Goal: Transaction & Acquisition: Purchase product/service

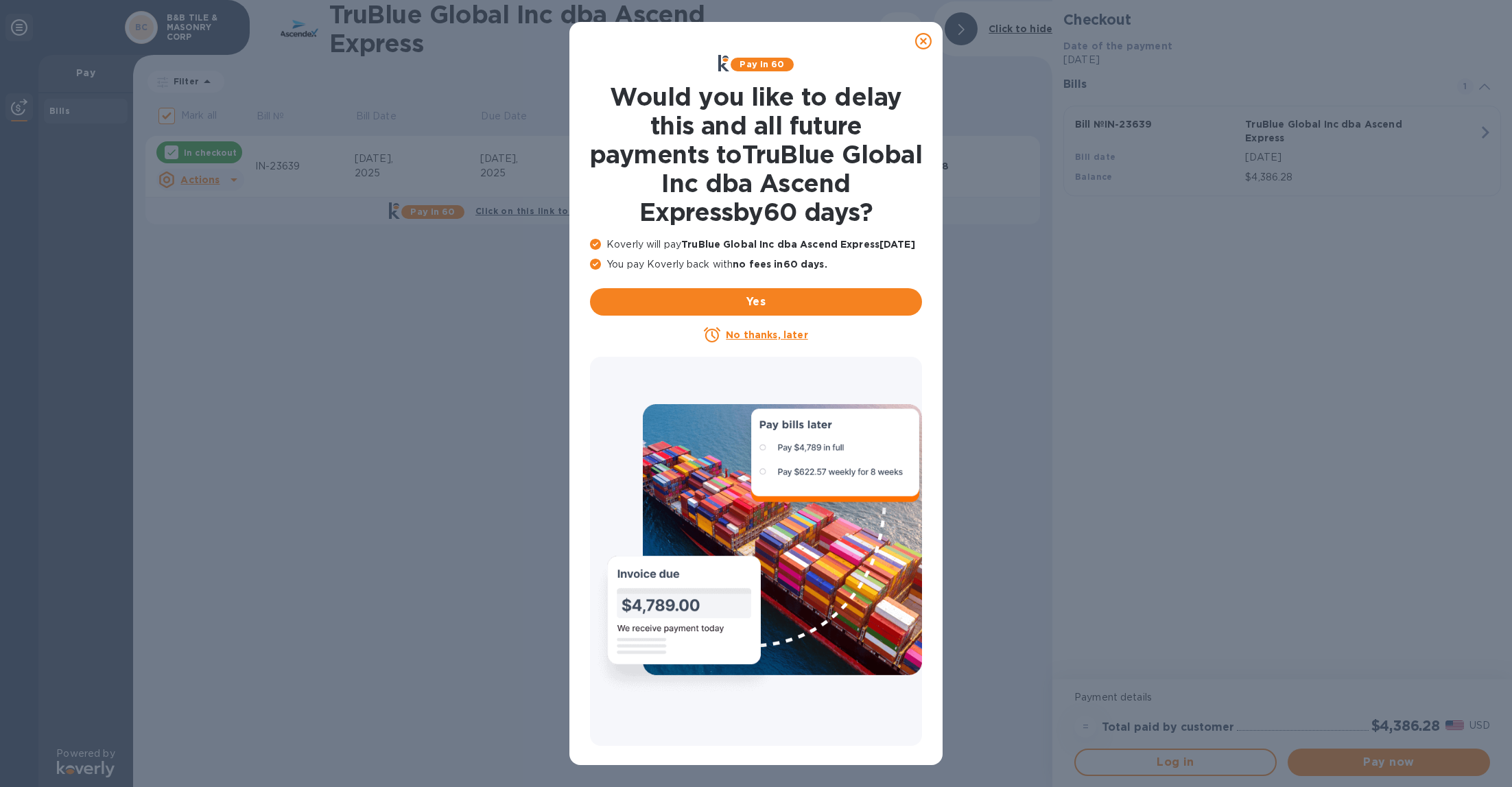
click at [777, 341] on u "No thanks, later" at bounding box center [766, 334] width 82 height 11
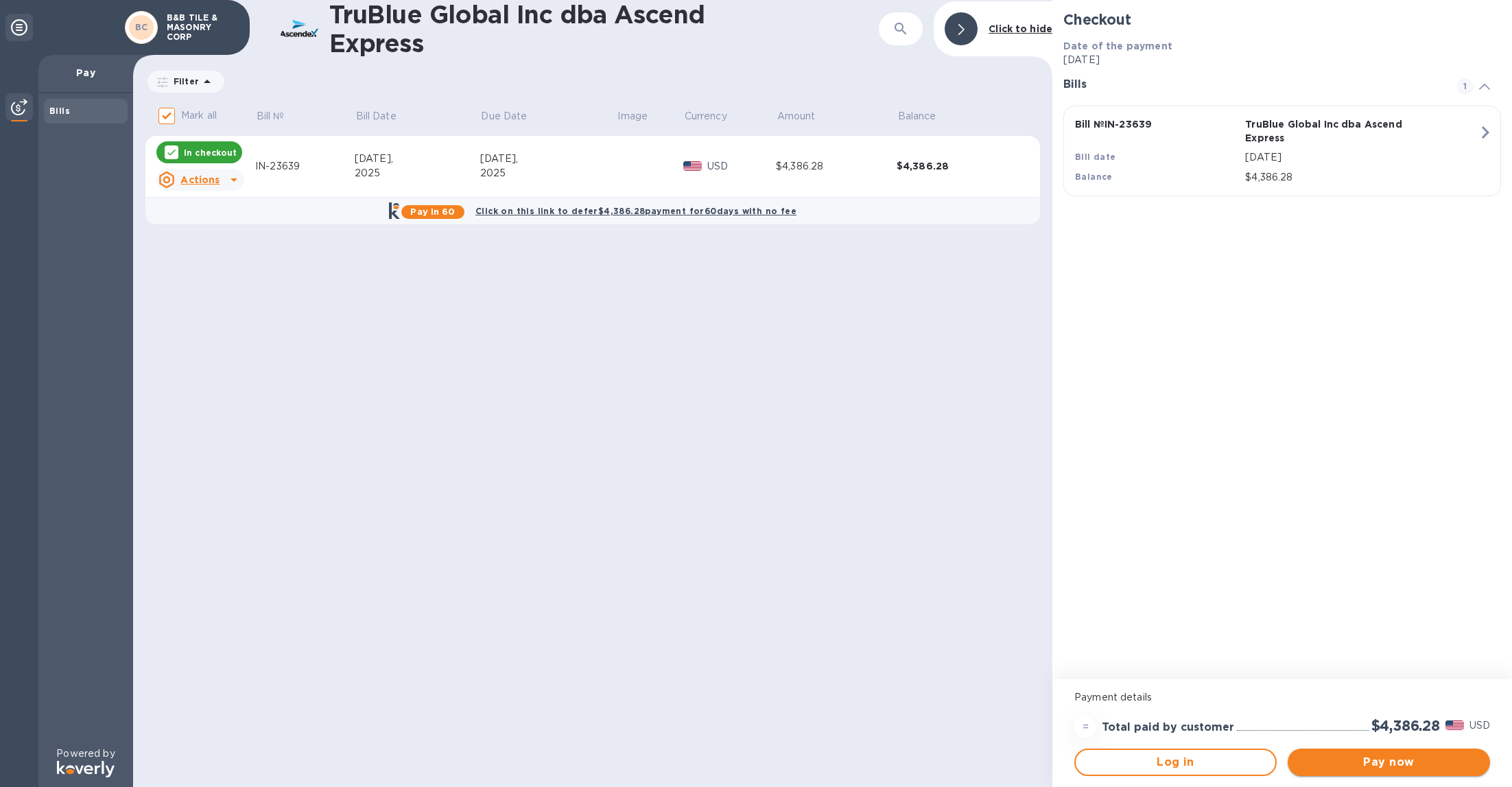
click at [1351, 758] on span "Pay now" at bounding box center [1389, 761] width 181 height 17
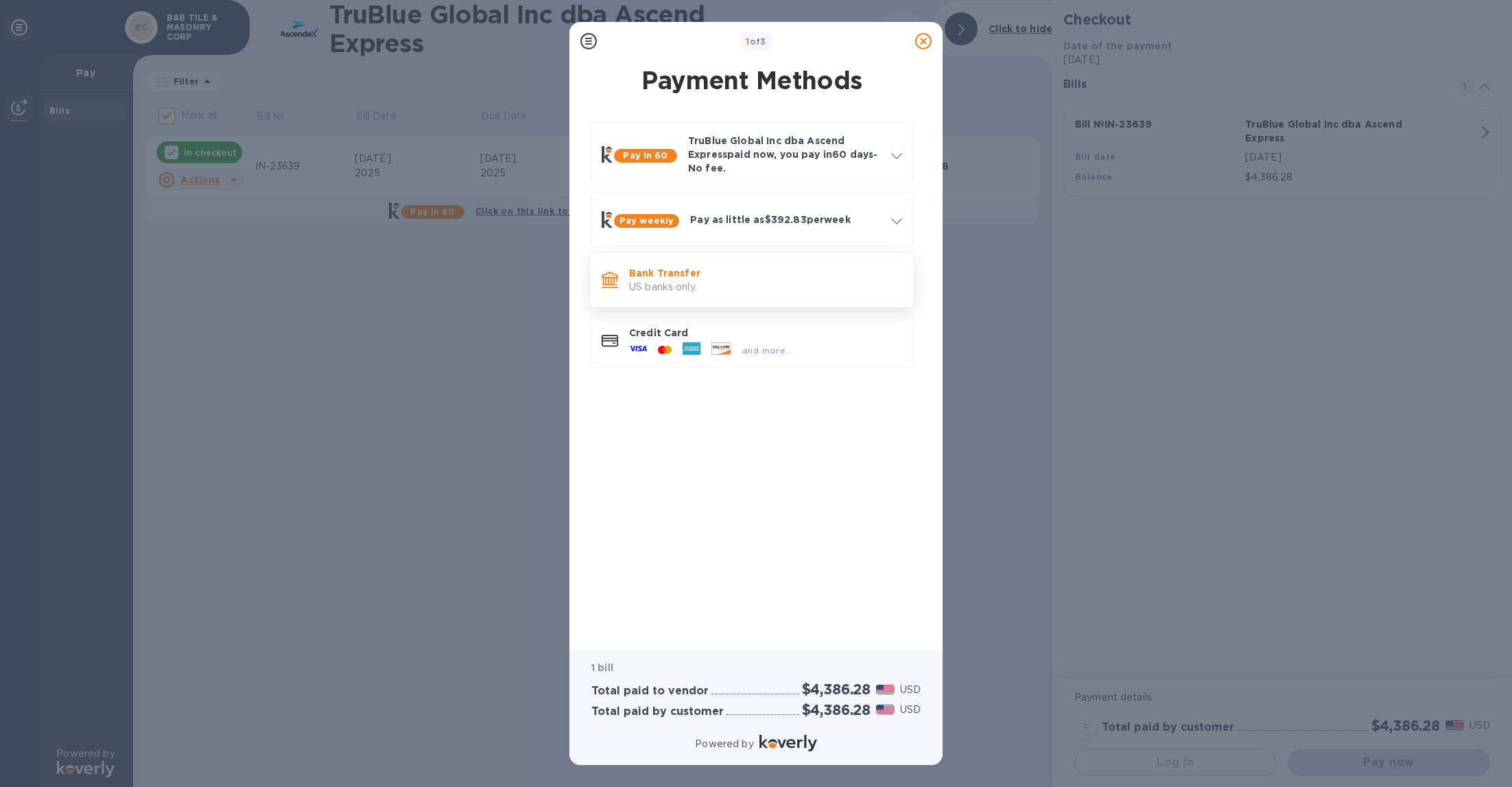
click at [726, 282] on p "US banks only." at bounding box center [765, 286] width 273 height 15
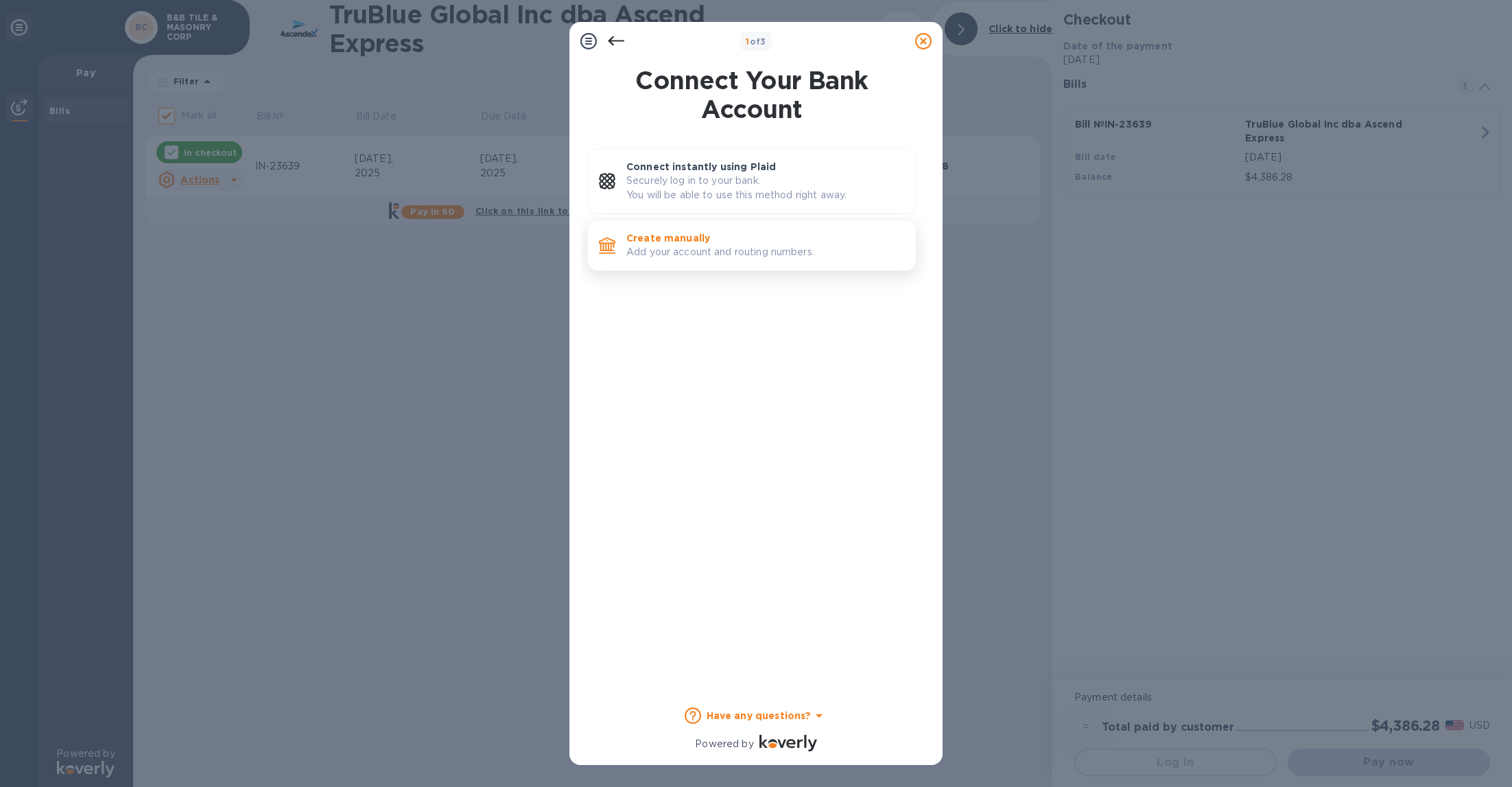
click at [742, 237] on p "Create manually" at bounding box center [765, 238] width 279 height 14
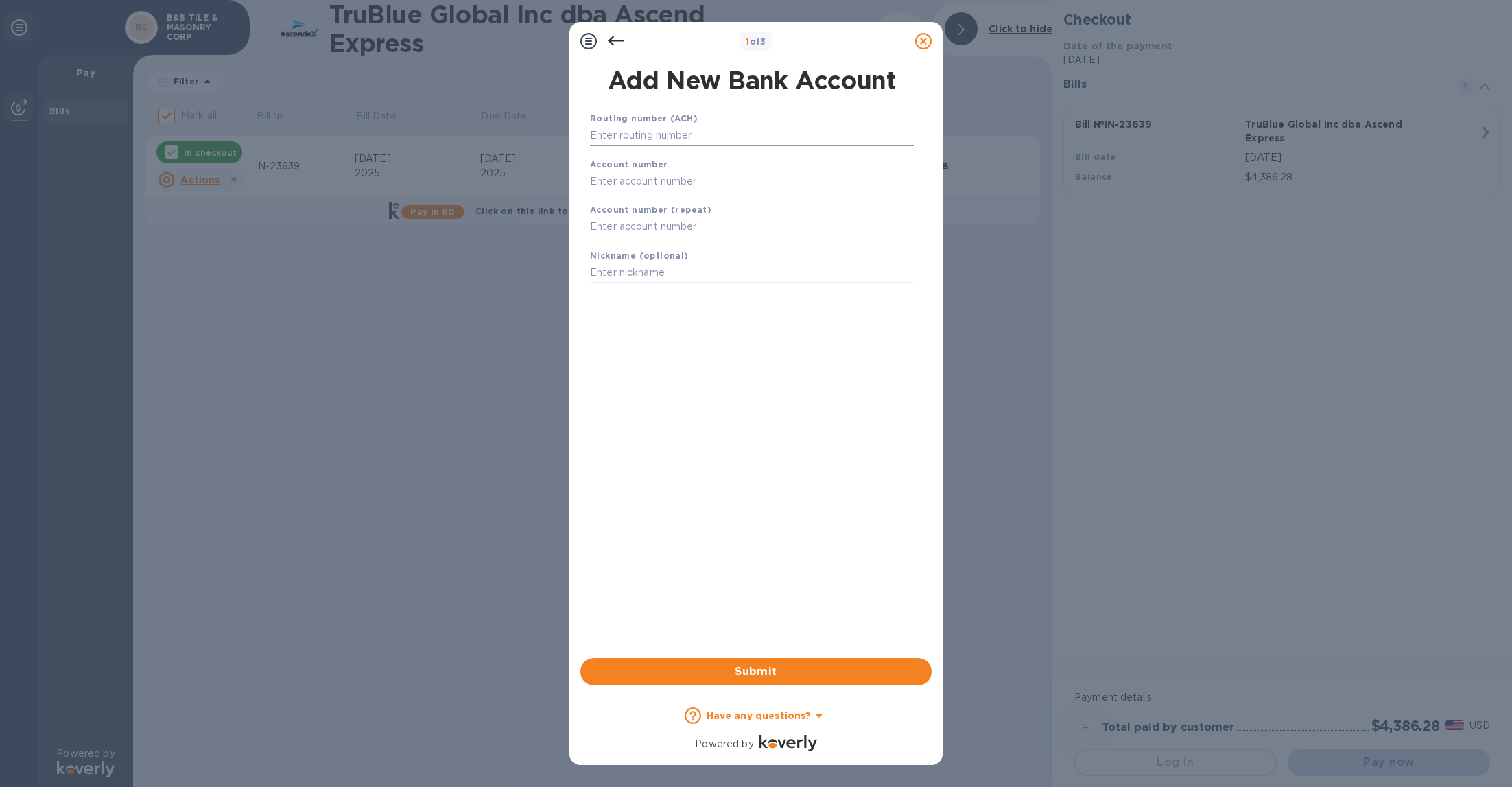
click at [722, 136] on input "text" at bounding box center [752, 135] width 324 height 21
type input "323370666"
type input "1010502115"
click at [736, 666] on span "Submit" at bounding box center [756, 671] width 329 height 17
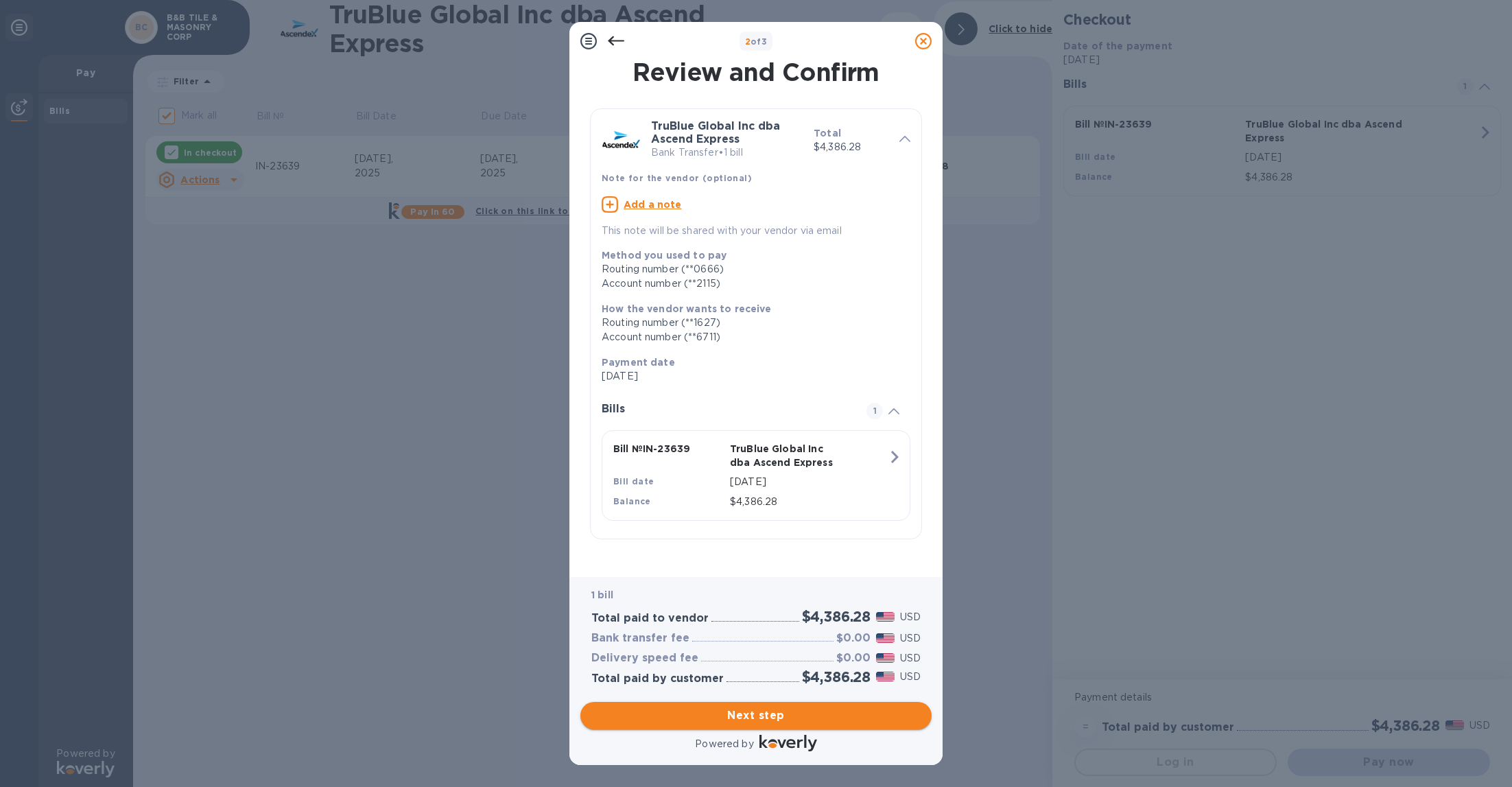
click at [769, 710] on span "Next step" at bounding box center [756, 715] width 329 height 17
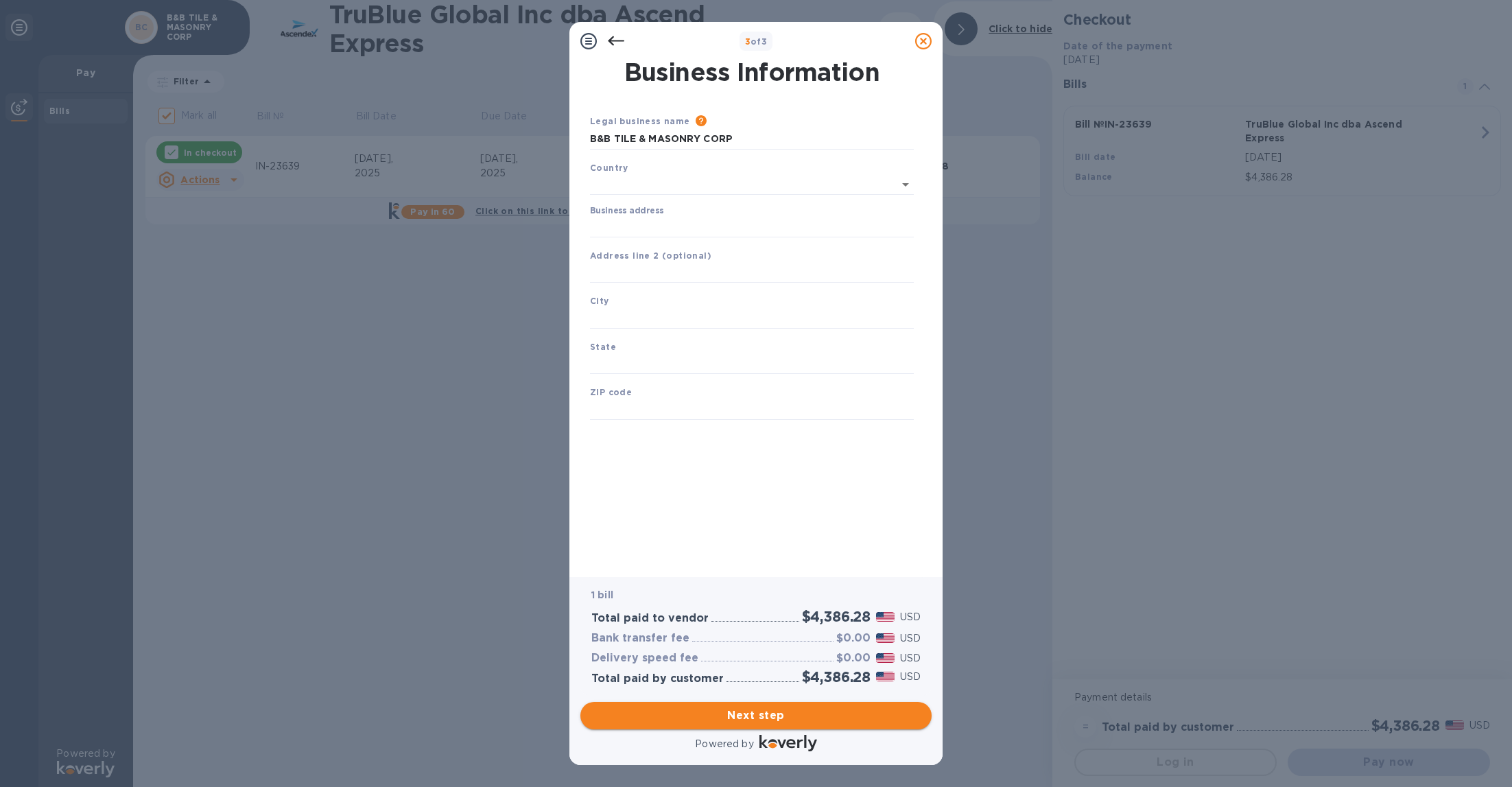
type input "[GEOGRAPHIC_DATA]"
click at [676, 225] on input "Business address" at bounding box center [752, 224] width 324 height 21
type input "PO Box 758"
click at [656, 326] on input "text" at bounding box center [752, 315] width 324 height 21
click at [657, 326] on input "text" at bounding box center [752, 315] width 324 height 21
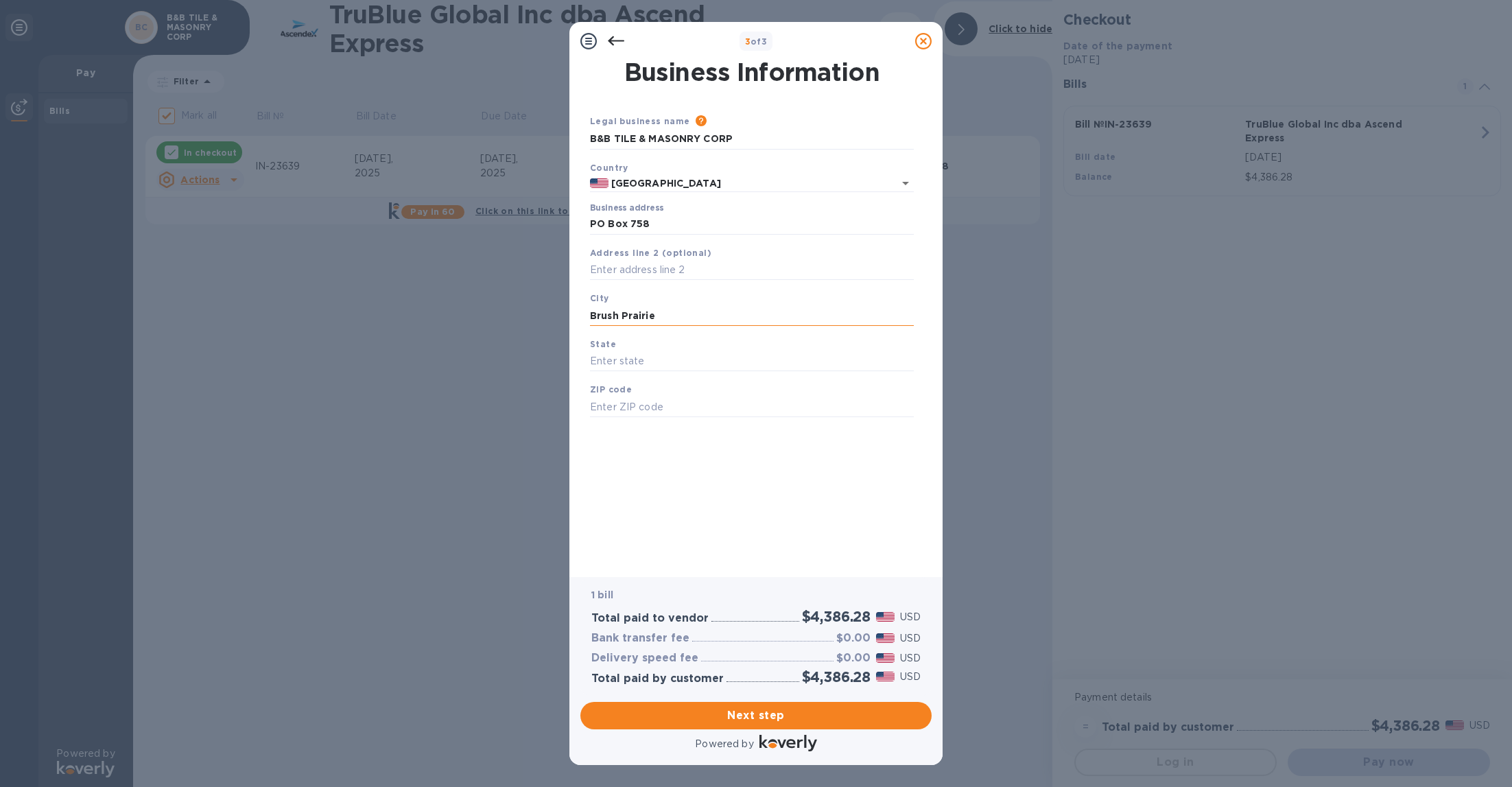
type input "Brush Prairie"
type input "WA"
type input "98606"
drag, startPoint x: 695, startPoint y: 709, endPoint x: 147, endPoint y: -136, distance: 1007.1
click at [147, 0] on html "3 of 3 Business Information Legal business name Please provide the legal name t…" at bounding box center [756, 393] width 1512 height 787
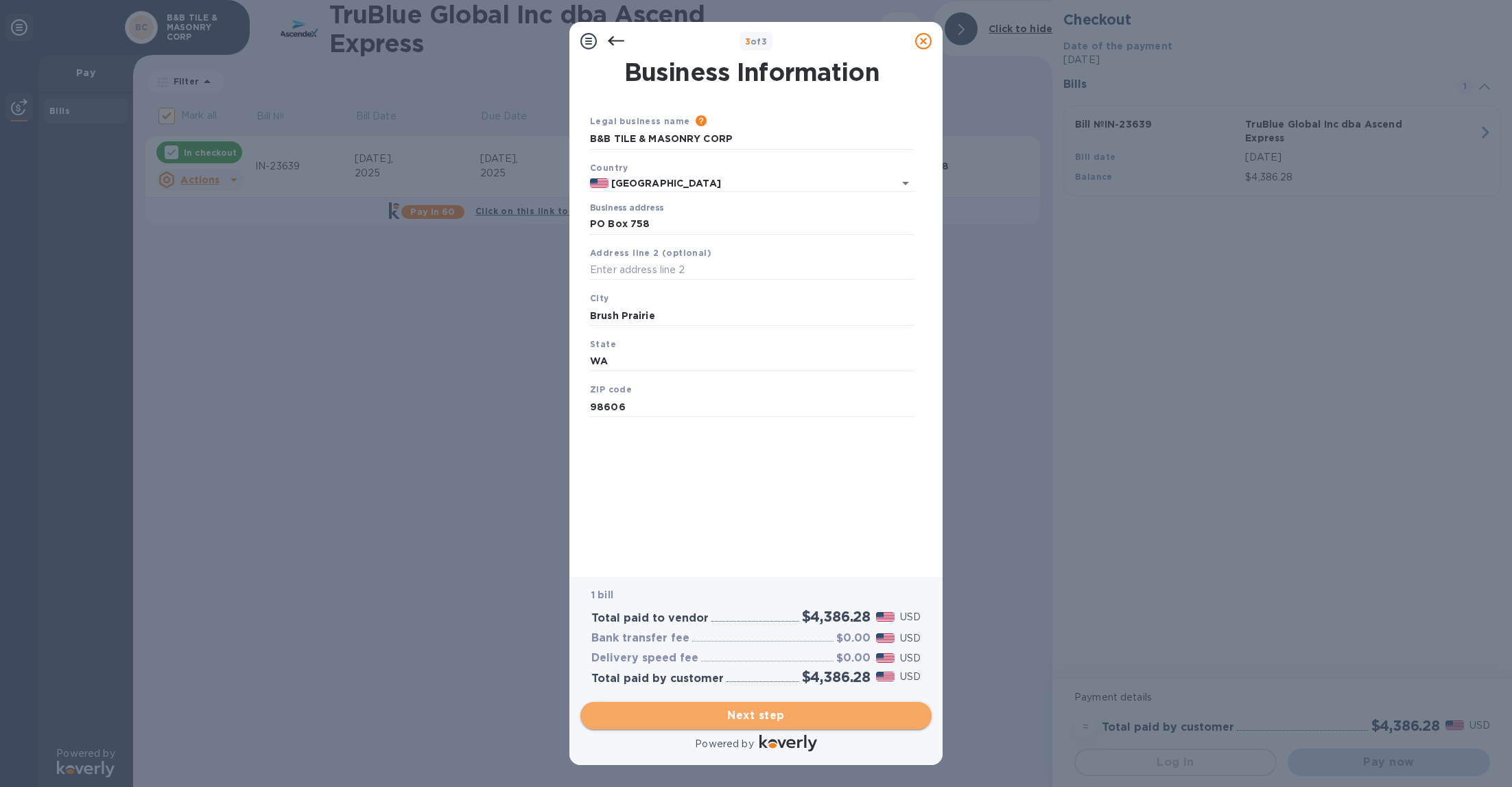
click at [722, 712] on span "Next step" at bounding box center [756, 715] width 329 height 17
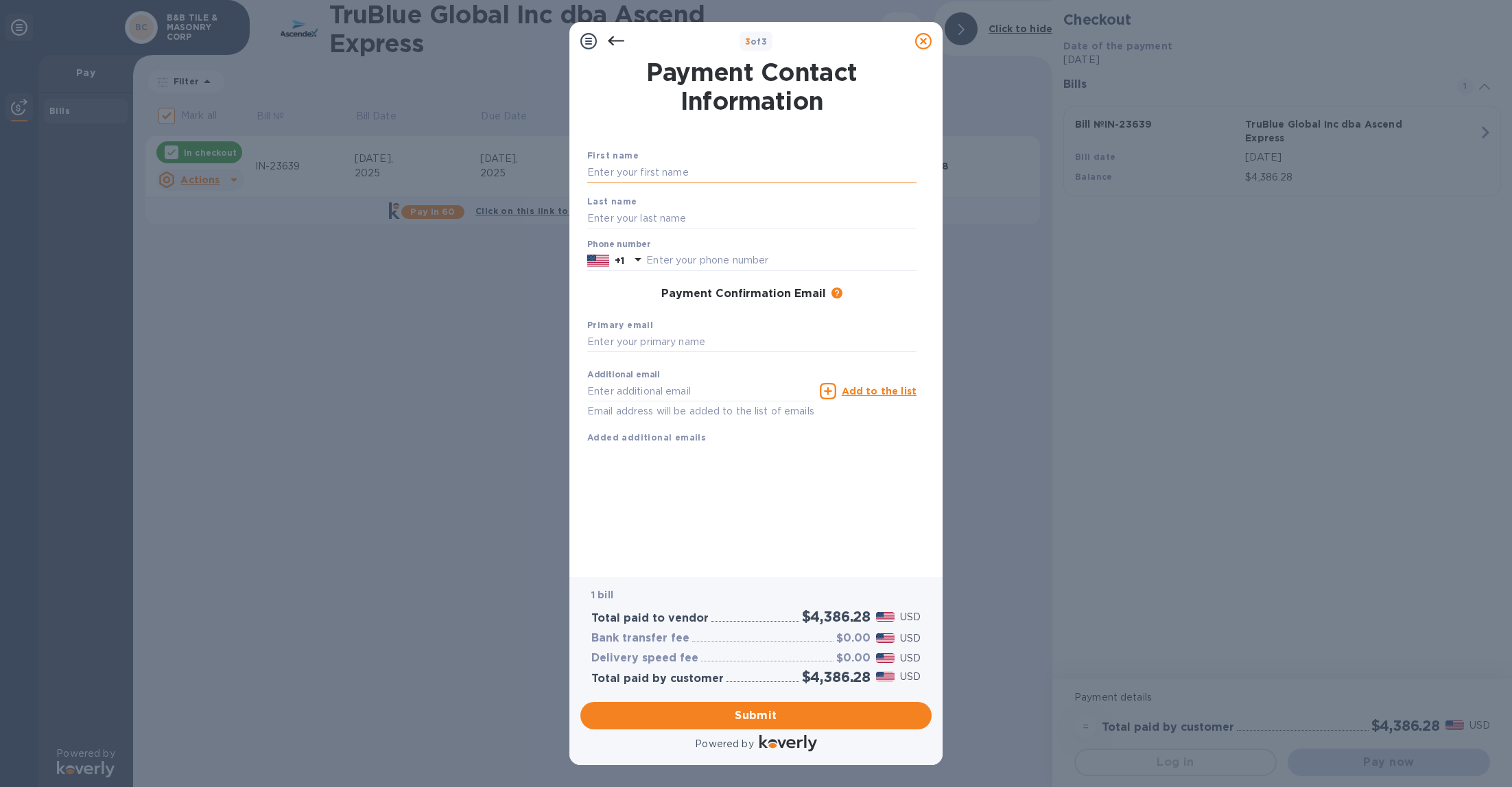
click at [664, 172] on input "text" at bounding box center [752, 173] width 329 height 21
type input "[PERSON_NAME]"
type input "Detchman"
drag, startPoint x: 722, startPoint y: 264, endPoint x: 591, endPoint y: 277, distance: 131.6
click at [591, 271] on div "[PHONE_NUMBER]" at bounding box center [752, 261] width 329 height 21
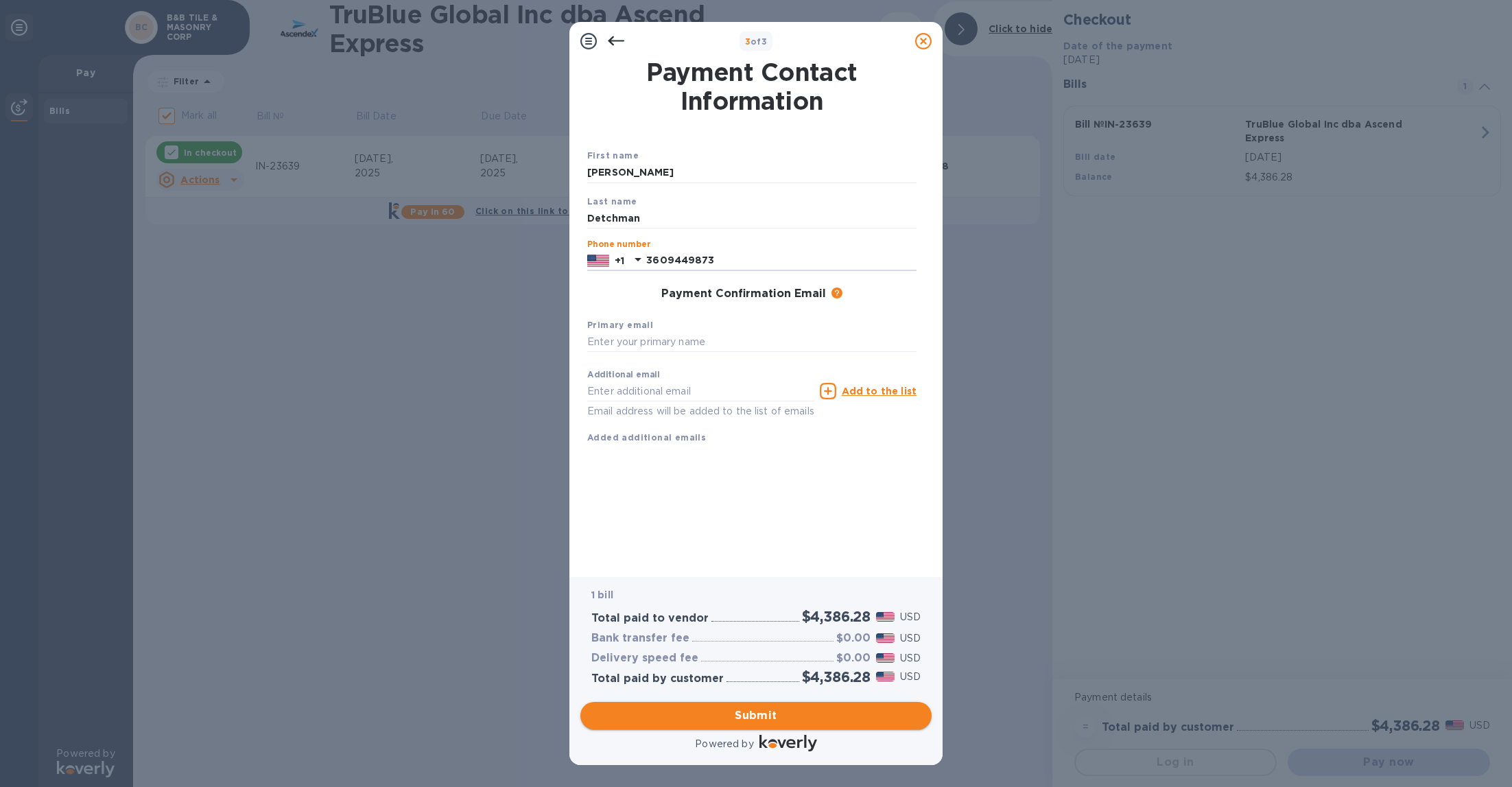
type input "3609449873"
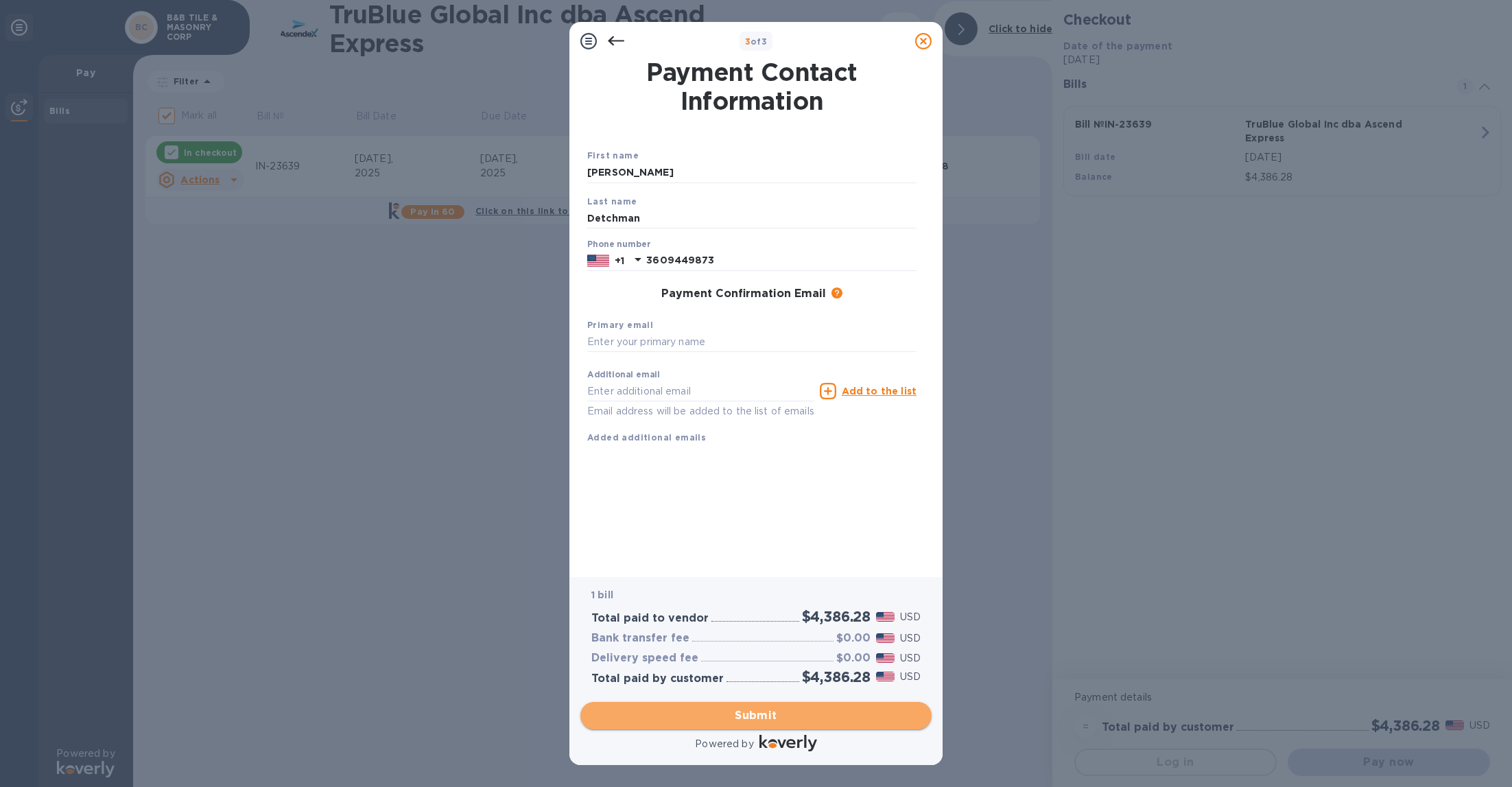
click at [773, 712] on span "Submit" at bounding box center [756, 715] width 329 height 17
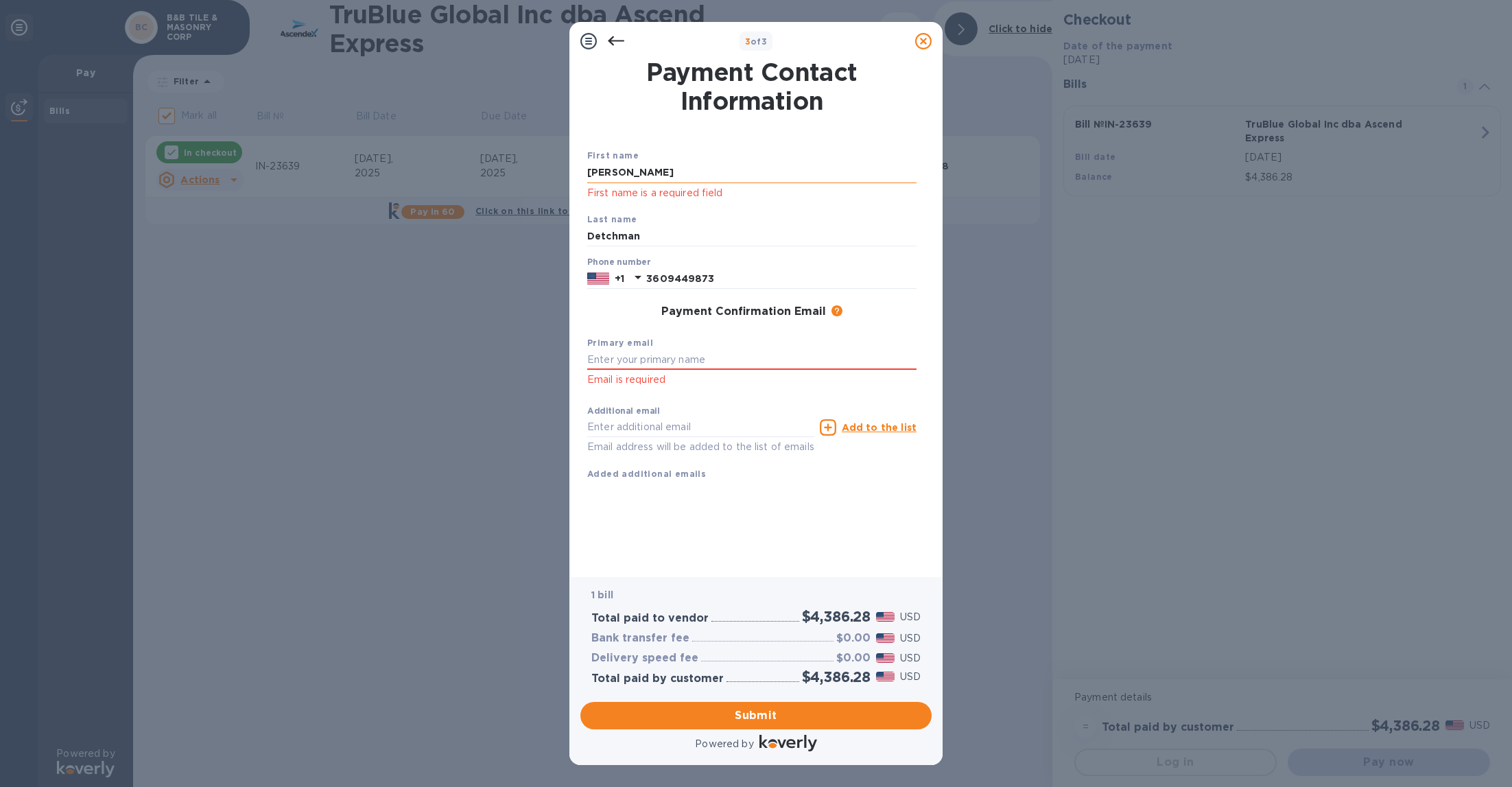
click at [689, 178] on input "[PERSON_NAME]" at bounding box center [752, 173] width 329 height 21
click at [632, 370] on input "text" at bounding box center [752, 359] width 329 height 21
type input "[EMAIL_ADDRESS][DOMAIN_NAME]"
click at [784, 711] on span "Submit" at bounding box center [756, 715] width 329 height 17
click at [640, 177] on input "[PERSON_NAME]" at bounding box center [752, 173] width 329 height 21
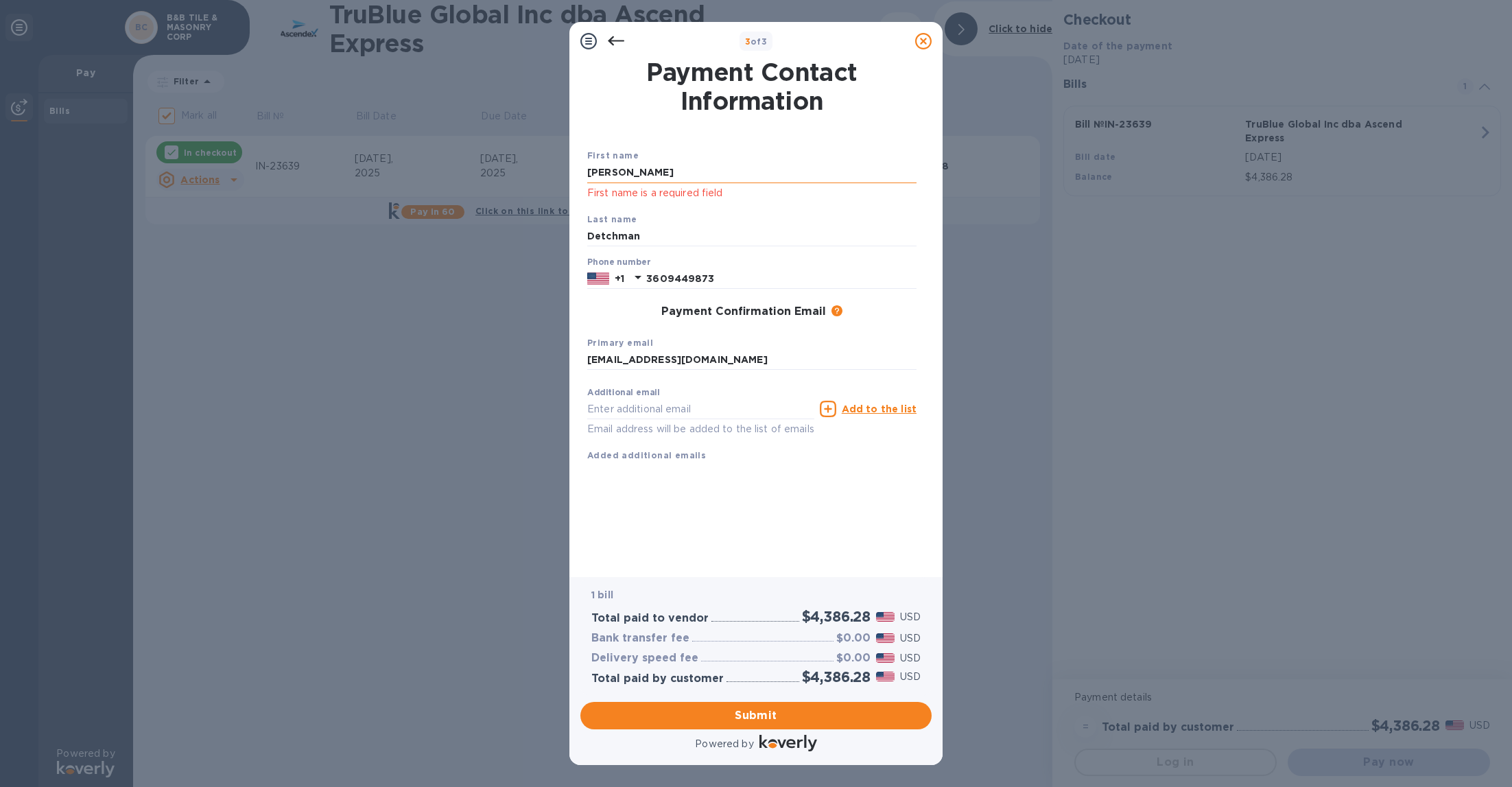
type input "[PERSON_NAME]"
click at [638, 235] on input "Detchman" at bounding box center [752, 236] width 329 height 21
type input "Detchman"
click at [681, 719] on span "Submit" at bounding box center [756, 715] width 329 height 17
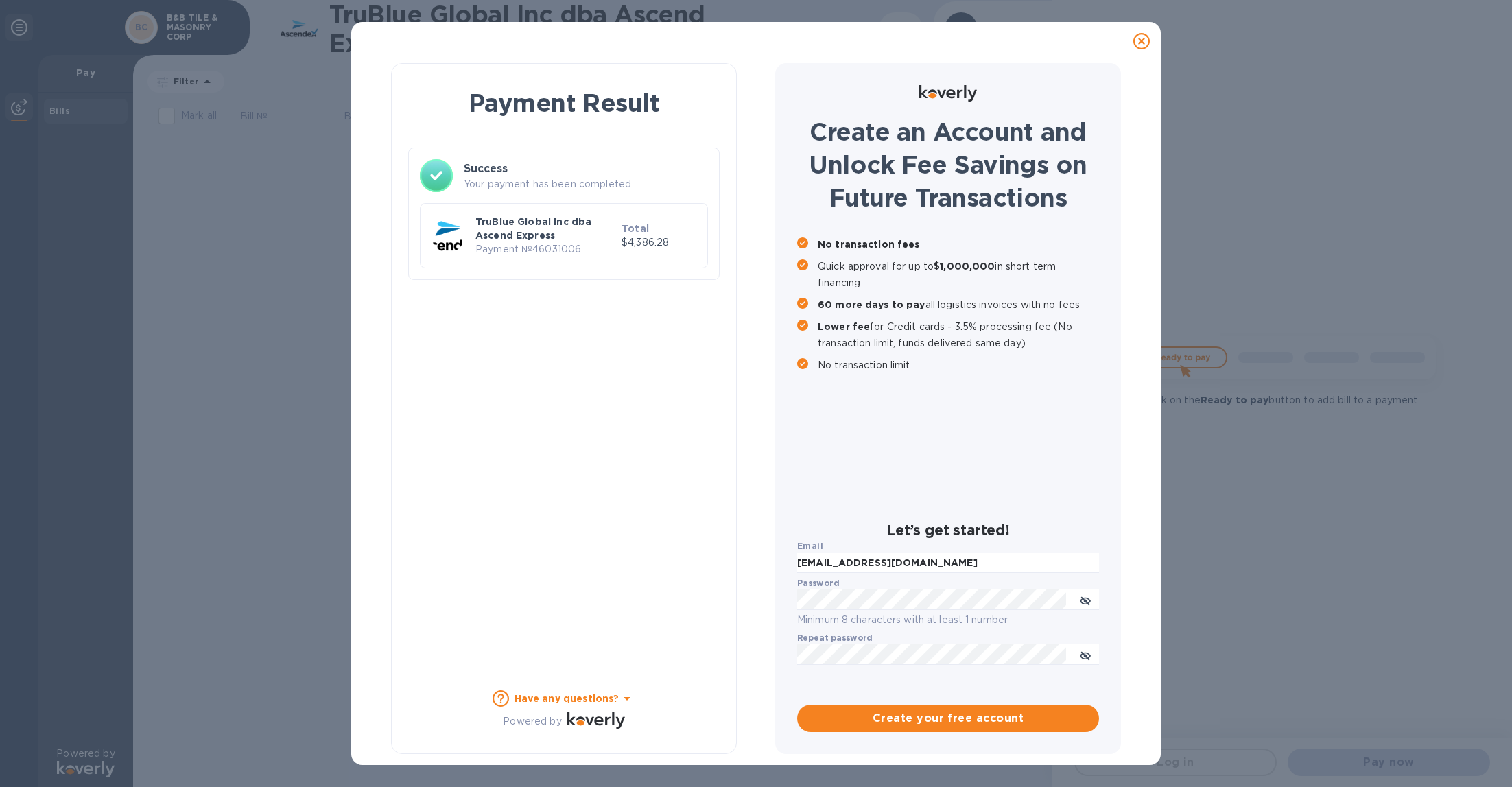
checkbox input "false"
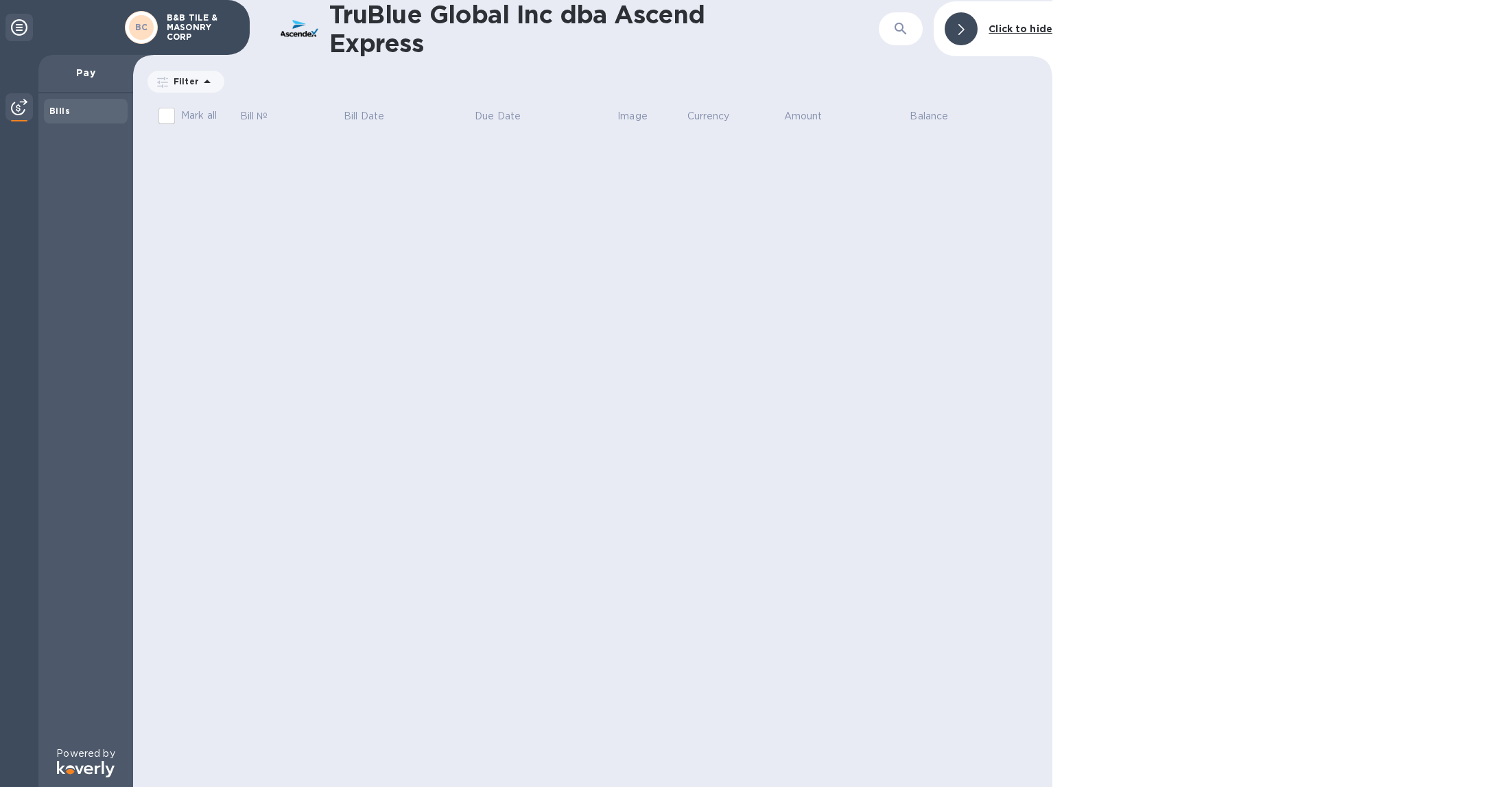
click at [188, 84] on p "Filter" at bounding box center [183, 81] width 31 height 12
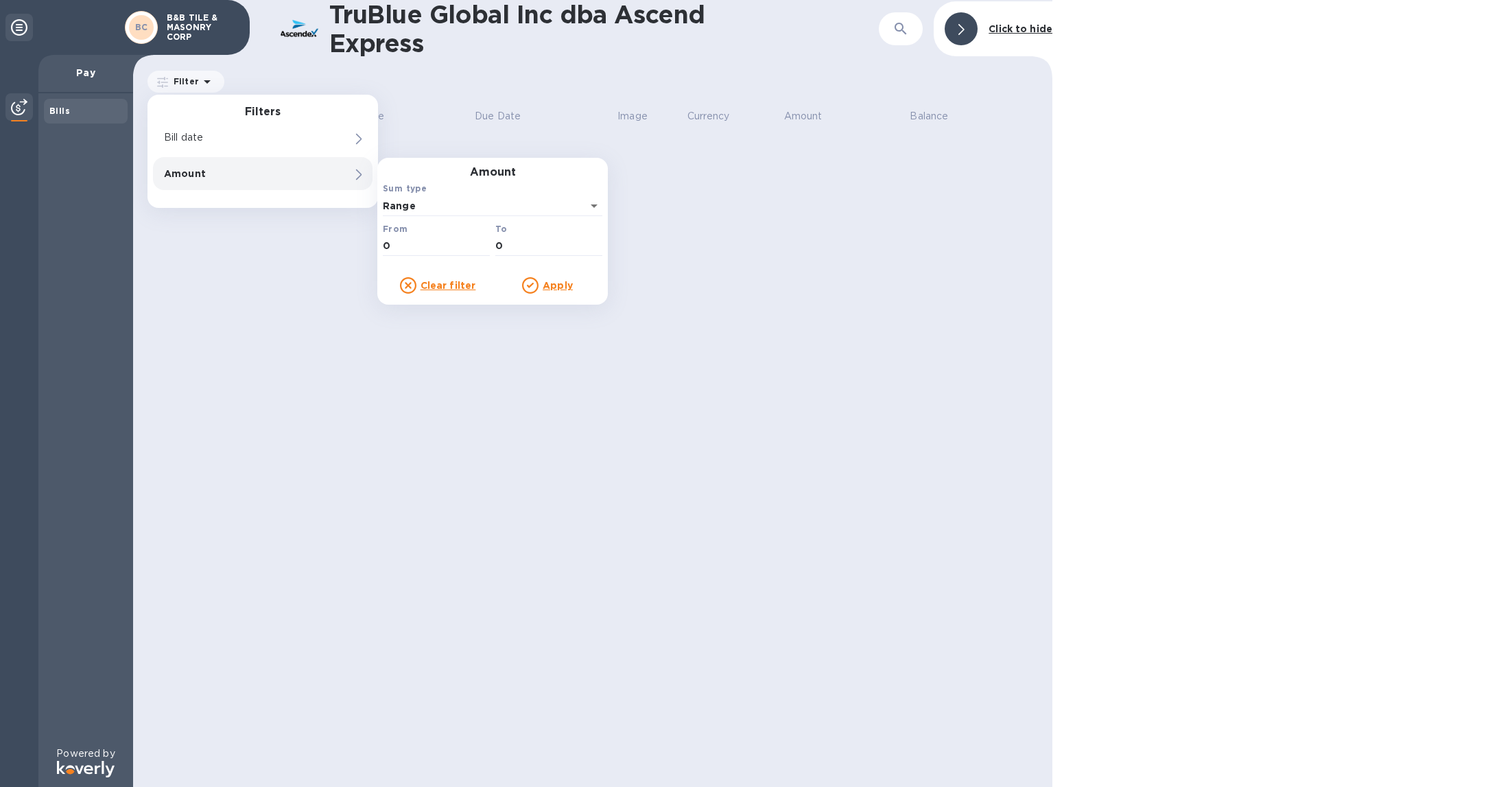
click at [457, 182] on div "Sum type Range" at bounding box center [493, 198] width 225 height 40
click at [410, 172] on div "Amount Sum type Range From 0 To 0" at bounding box center [493, 212] width 225 height 93
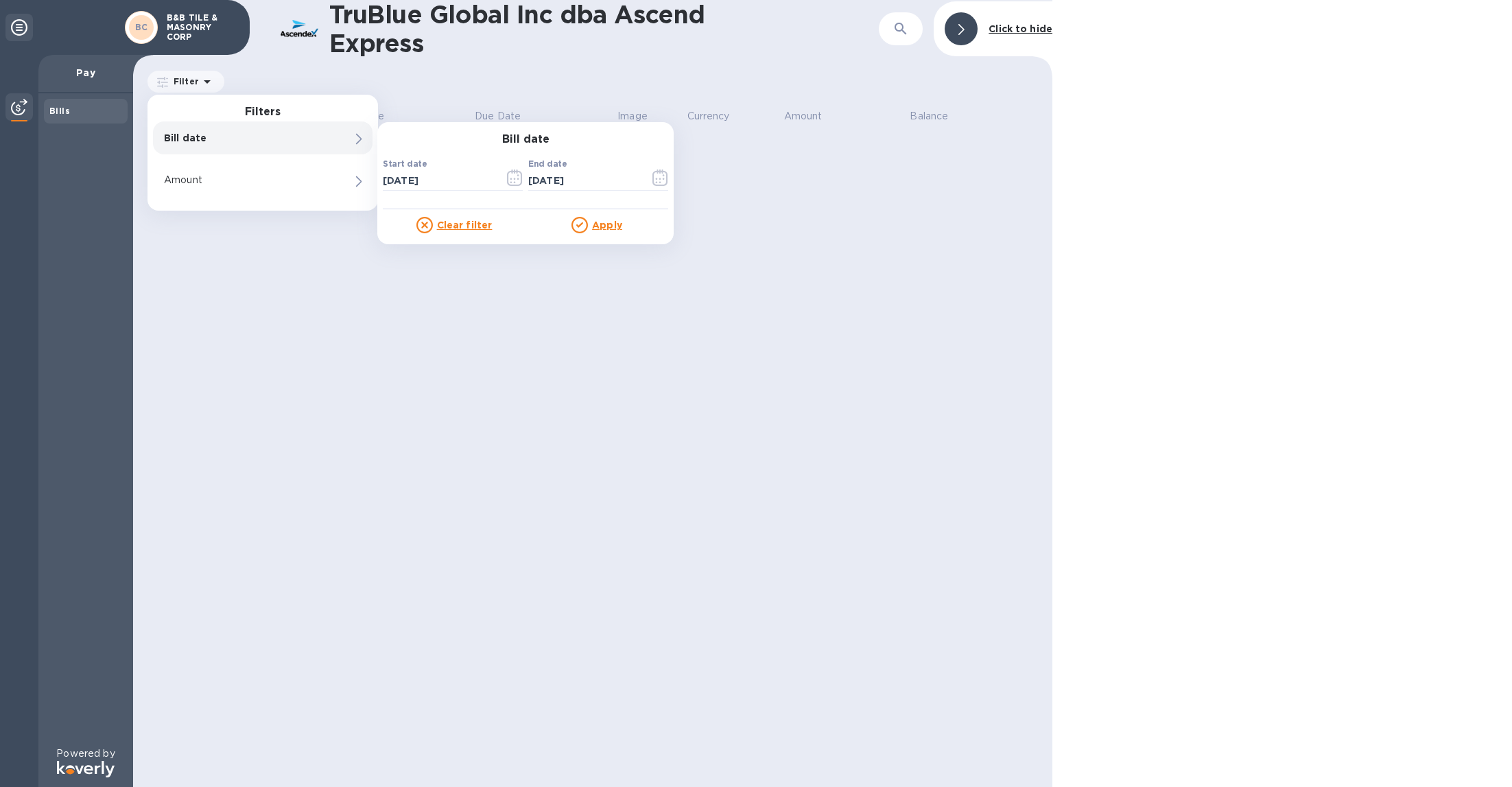
click at [597, 226] on u "Apply" at bounding box center [606, 224] width 31 height 11
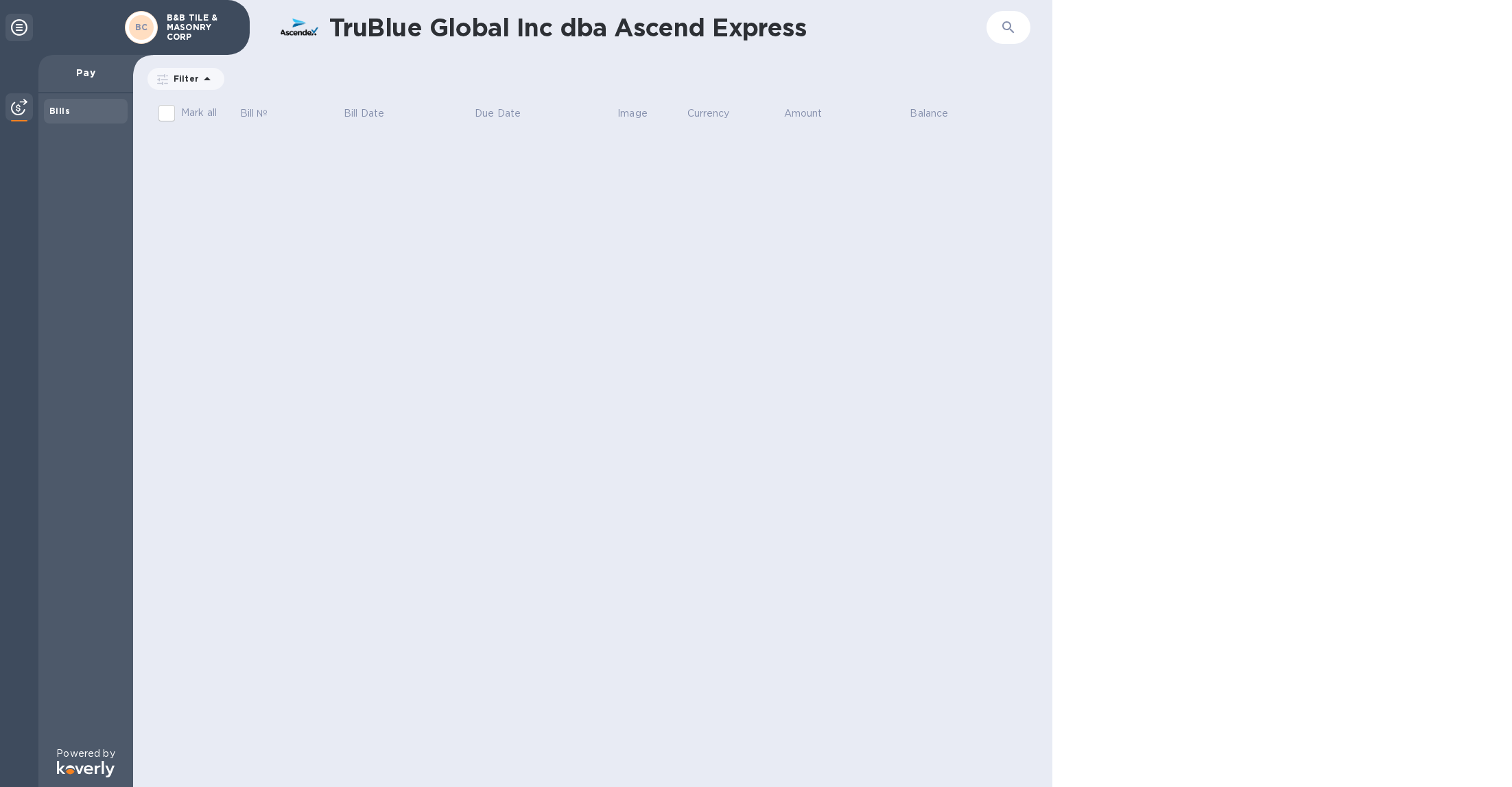
click at [0, 0] on span "[DATE] to [DATE]" at bounding box center [0, 0] width 0 height 0
click at [0, 0] on input "[DATE]" at bounding box center [0, 0] width 0 height 0
drag, startPoint x: 290, startPoint y: 148, endPoint x: 228, endPoint y: 153, distance: 62.2
click at [0, 0] on div "Start date [DATE] ​ End date [DATE] ​" at bounding box center [0, 0] width 0 height 0
type input "[DATE]"
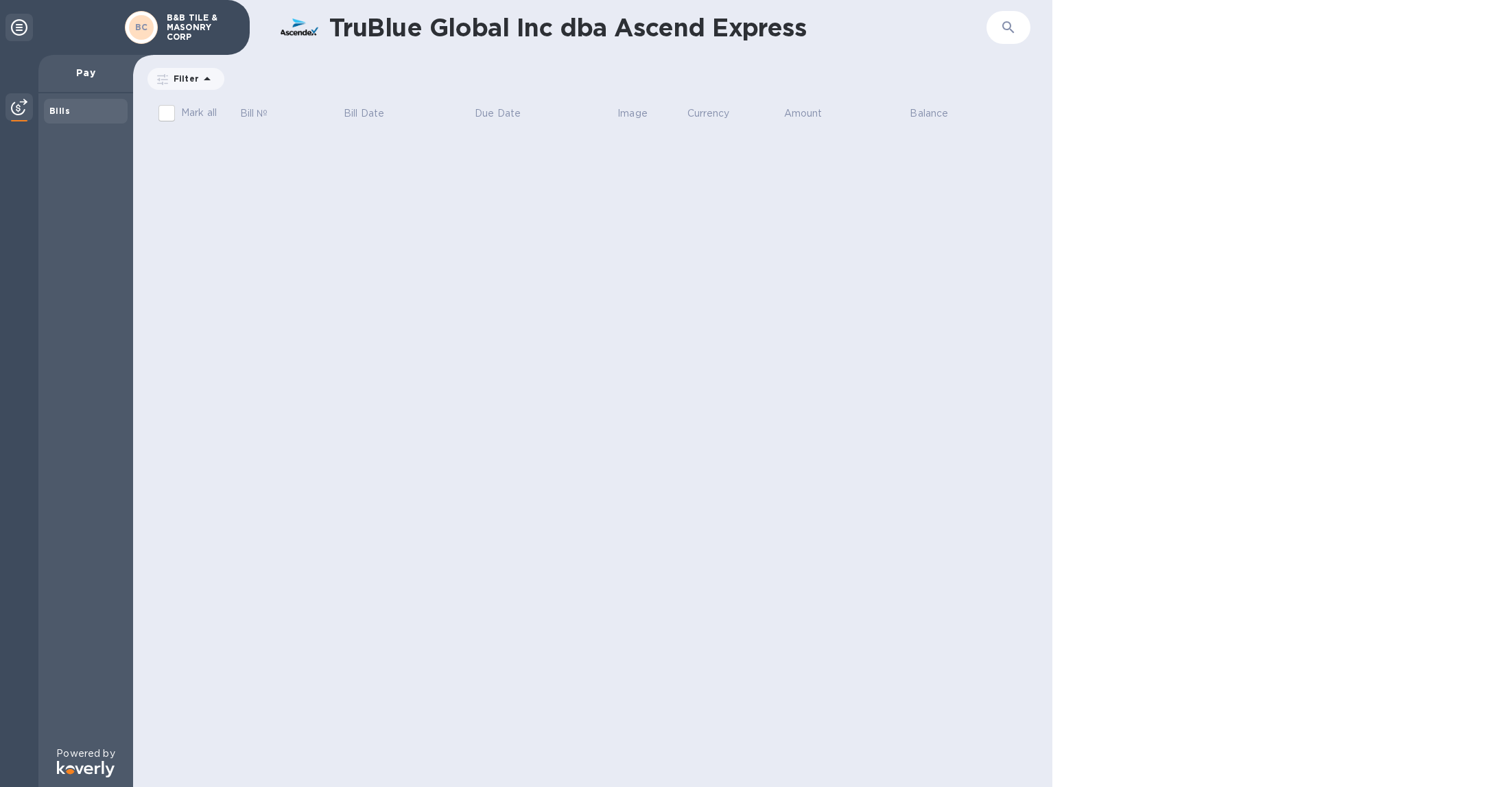
click at [0, 0] on u "Apply" at bounding box center [0, 0] width 0 height 0
